Goal: Task Accomplishment & Management: Use online tool/utility

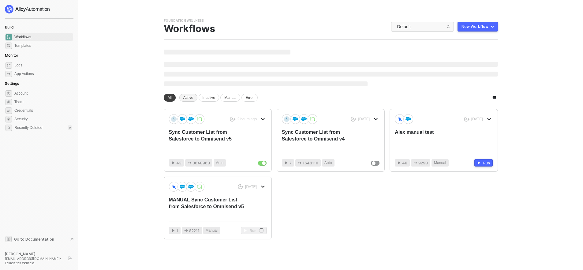
click at [185, 97] on div "Active" at bounding box center [188, 98] width 18 height 8
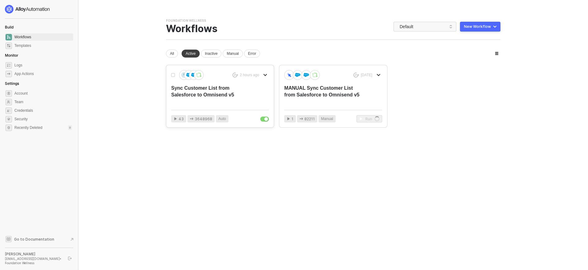
click at [229, 105] on div "2 hours ago Sync Customer List from Salesforce to Omnisend v5 43 3648968 Auto" at bounding box center [219, 96] width 107 height 62
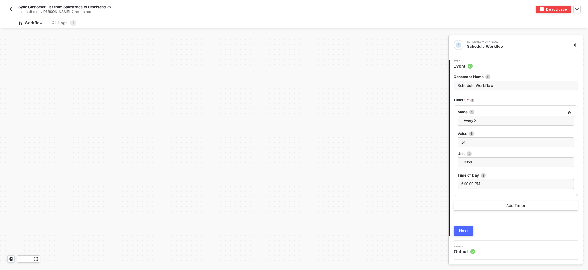
scroll to position [259, 0]
click at [26, 261] on div at bounding box center [28, 259] width 7 height 7
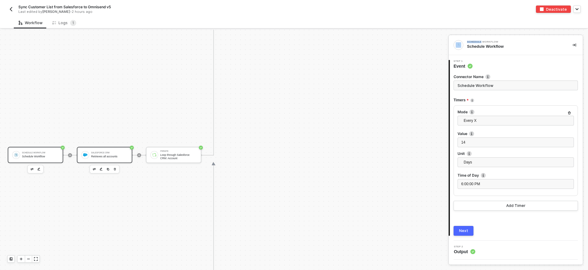
click at [107, 153] on div "Salesforce CRM" at bounding box center [109, 153] width 37 height 2
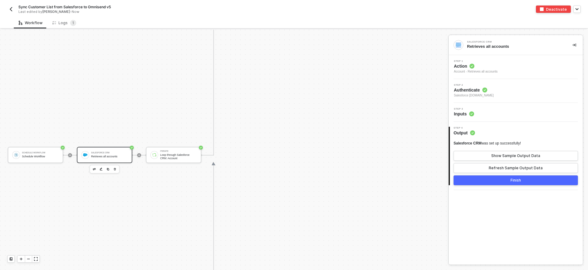
click at [475, 113] on div "Step 3 Inputs" at bounding box center [516, 112] width 133 height 9
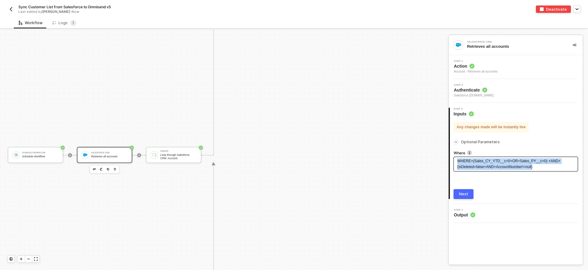
drag, startPoint x: 543, startPoint y: 168, endPoint x: 447, endPoint y: 162, distance: 96.6
click at [447, 162] on div "Schedule Workflow Schedule Workflow Salesforce CRM Retrieves all accounts Itera…" at bounding box center [294, 150] width 588 height 240
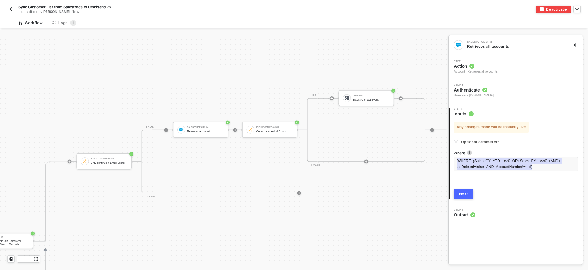
scroll to position [84, 1108]
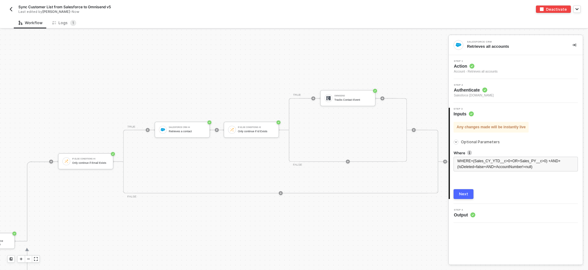
click at [336, 101] on div "Omnisend Tracks Contact Event" at bounding box center [352, 97] width 37 height 9
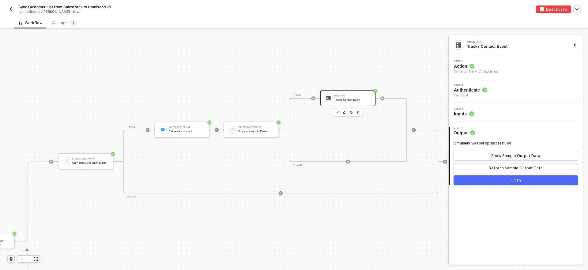
click at [466, 109] on span "Step 3" at bounding box center [464, 109] width 20 height 2
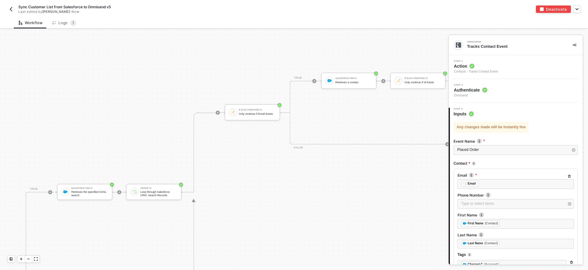
scroll to position [133, 957]
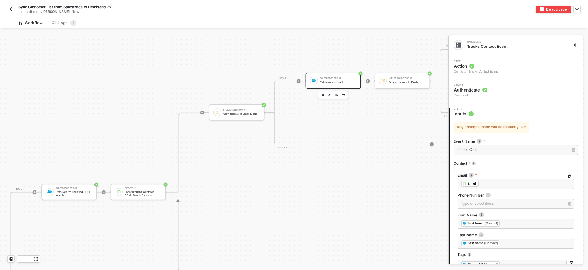
click at [347, 77] on div "Salesforce CRM #4" at bounding box center [338, 78] width 37 height 2
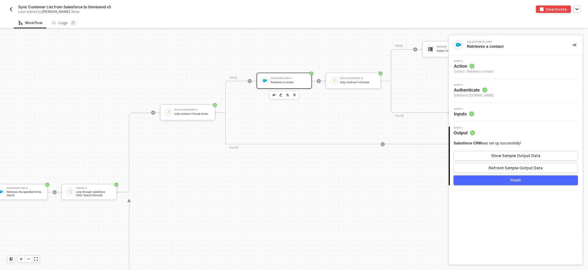
scroll to position [133, 1012]
click at [479, 110] on div "Step 3 Inputs" at bounding box center [516, 112] width 133 height 9
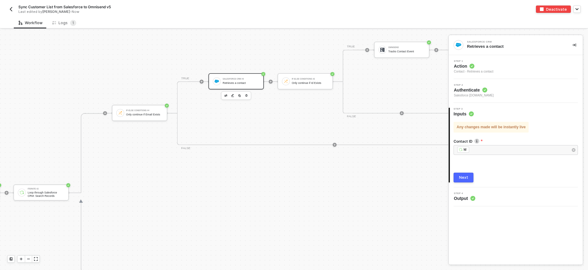
scroll to position [131, 1080]
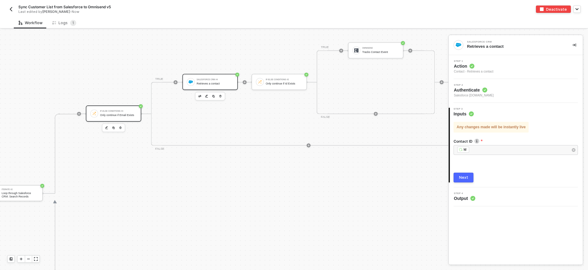
click at [118, 116] on div "Only continue if Email Exists" at bounding box center [118, 115] width 37 height 3
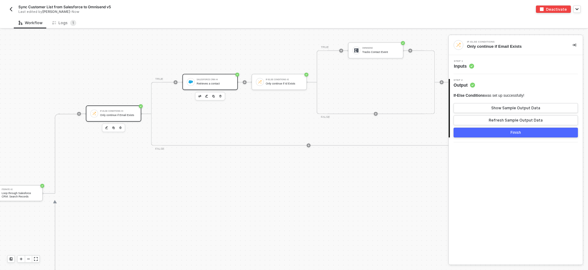
click at [203, 83] on div "Retrieves a contact" at bounding box center [214, 83] width 37 height 3
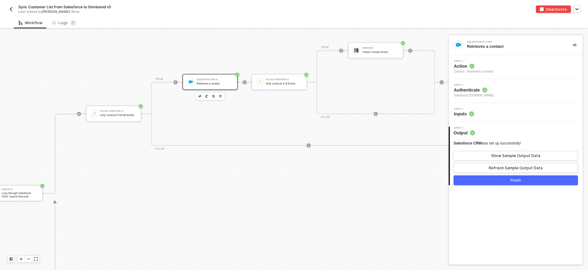
scroll to position [131, 1101]
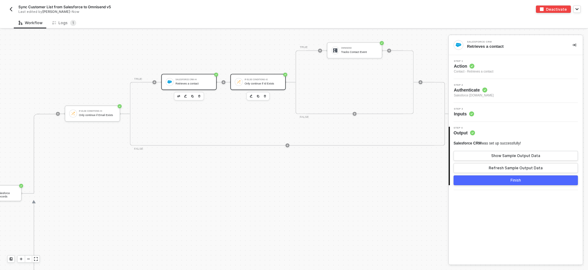
click at [264, 79] on div "If-Else Conditions #2" at bounding box center [263, 80] width 37 height 2
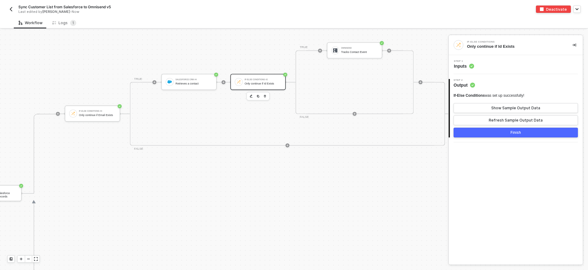
click at [456, 64] on span "Inputs" at bounding box center [464, 66] width 20 height 6
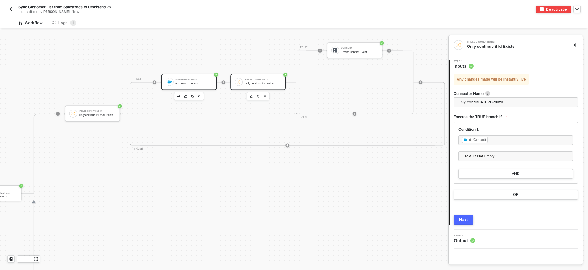
click at [183, 80] on div "Salesforce CRM #4" at bounding box center [193, 80] width 37 height 2
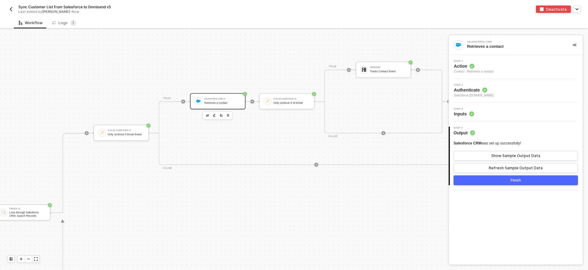
scroll to position [112, 1075]
click at [277, 99] on div "If-Else Conditions #2" at bounding box center [289, 99] width 37 height 2
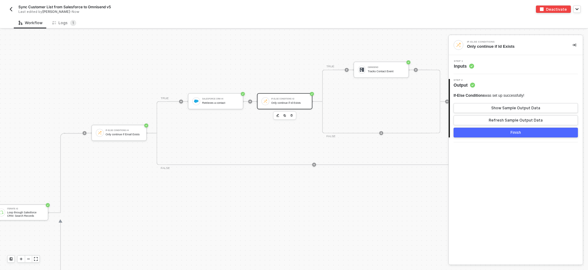
click at [461, 67] on span "Inputs" at bounding box center [464, 66] width 20 height 6
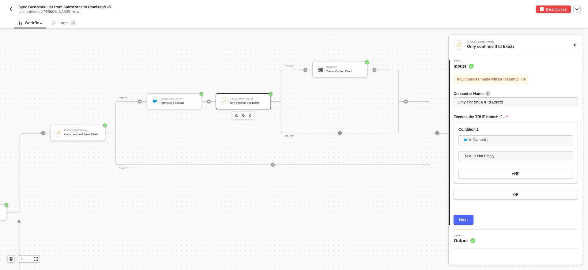
scroll to position [112, 1121]
click at [349, 63] on div "Omnisend Tracks Contact Event" at bounding box center [334, 70] width 55 height 16
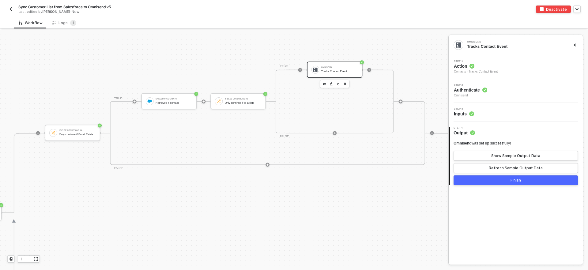
click at [460, 113] on span "Inputs" at bounding box center [464, 114] width 20 height 6
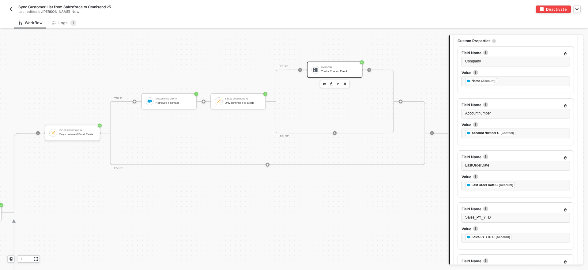
scroll to position [534, 0]
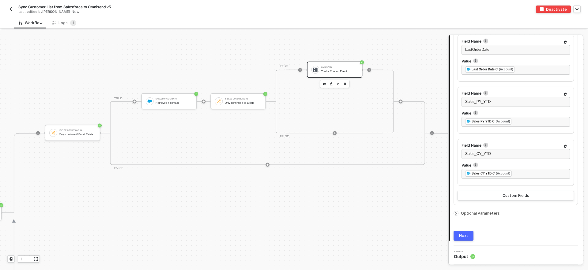
click at [473, 210] on div "Optional Parameters" at bounding box center [515, 213] width 124 height 7
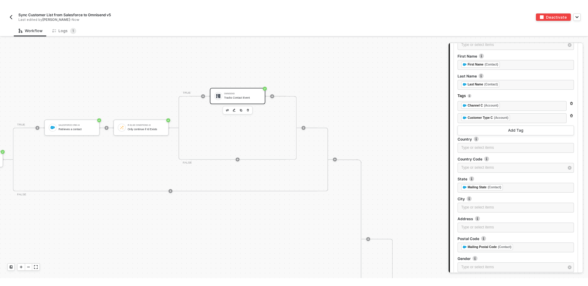
scroll to position [93, 1218]
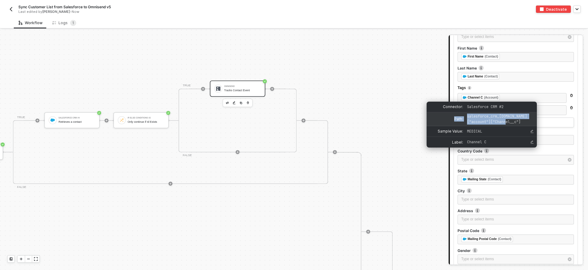
drag, startPoint x: 508, startPoint y: 123, endPoint x: 462, endPoint y: 115, distance: 46.6
click at [462, 115] on div "Path: salesforce_crm_2.data["account"]["Channel__c"]" at bounding box center [481, 119] width 110 height 14
click at [520, 123] on span "salesforce_crm_2.data["account"]["Channel__c"]" at bounding box center [499, 119] width 64 height 11
